Goal: Book appointment/travel/reservation

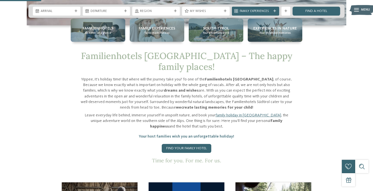
scroll to position [139, 0]
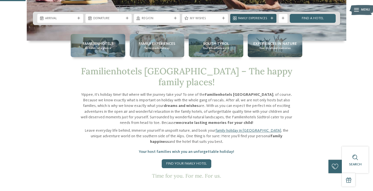
click at [270, 18] on icon at bounding box center [271, 18] width 3 height 3
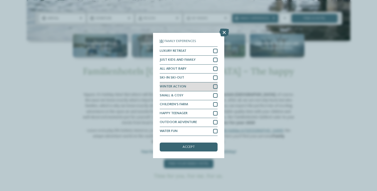
click at [206, 85] on div "WINTER ACTION" at bounding box center [189, 86] width 58 height 9
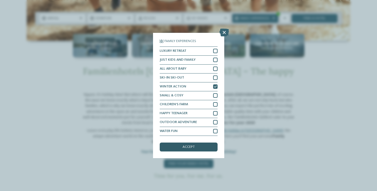
click at [204, 145] on div "accept" at bounding box center [189, 146] width 58 height 9
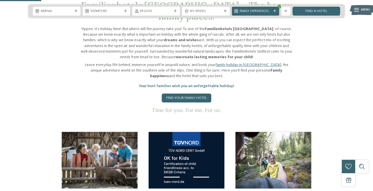
scroll to position [222, 0]
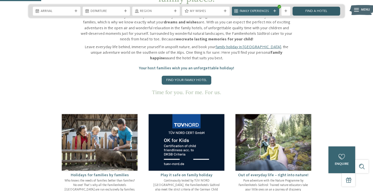
click at [309, 11] on link "Find a hotel" at bounding box center [316, 11] width 48 height 9
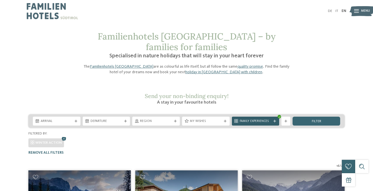
click at [242, 116] on div "Family Experiences" at bounding box center [256, 120] width 48 height 9
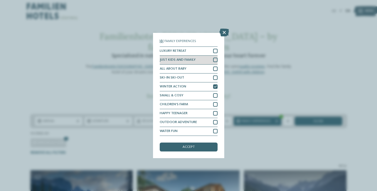
click at [209, 59] on div "JUST KIDS AND FAMILY" at bounding box center [189, 60] width 58 height 9
click at [207, 147] on div "accept" at bounding box center [189, 146] width 58 height 9
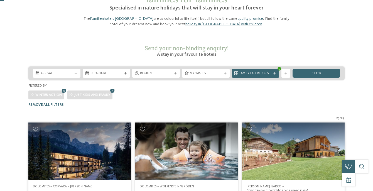
scroll to position [16, 0]
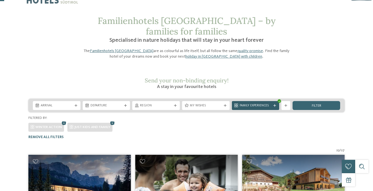
click at [255, 103] on span "Family Experiences" at bounding box center [255, 105] width 32 height 4
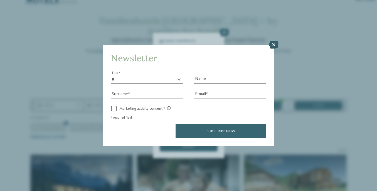
click at [272, 47] on icon at bounding box center [273, 45] width 9 height 8
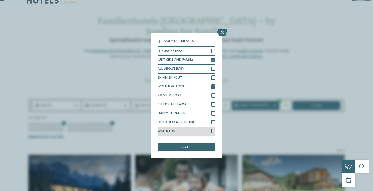
click at [212, 133] on div at bounding box center [213, 131] width 4 height 4
click at [202, 148] on div "accept" at bounding box center [186, 146] width 58 height 9
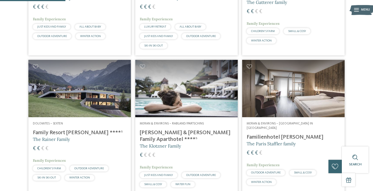
scroll to position [266, 0]
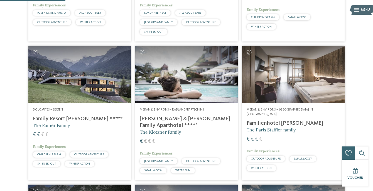
click at [298, 120] on h4 "Familienhotel Viktoria" at bounding box center [292, 123] width 93 height 7
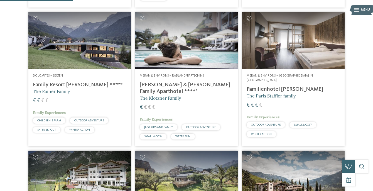
scroll to position [294, 0]
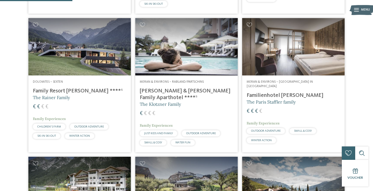
click at [208, 58] on img at bounding box center [186, 47] width 102 height 58
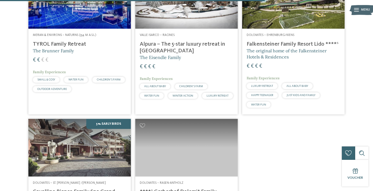
scroll to position [1267, 0]
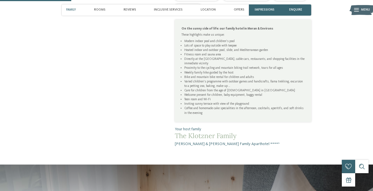
scroll to position [250, 0]
